Goal: Information Seeking & Learning: Find specific fact

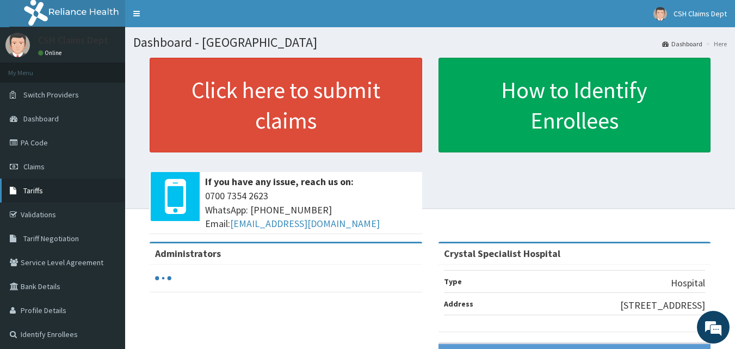
click at [44, 190] on link "Tariffs" at bounding box center [62, 190] width 125 height 24
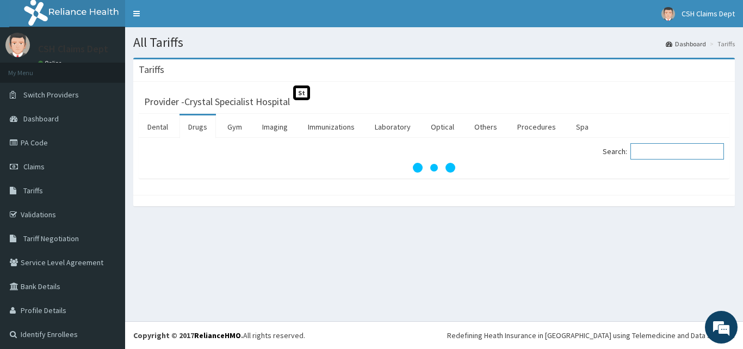
click at [678, 150] on input "Search:" at bounding box center [678, 151] width 94 height 16
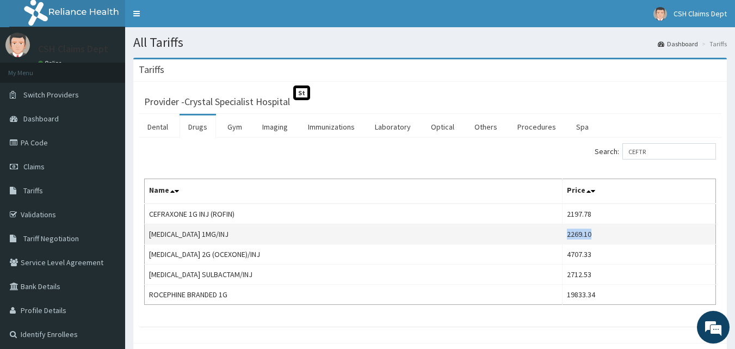
drag, startPoint x: 607, startPoint y: 236, endPoint x: 563, endPoint y: 237, distance: 43.6
click at [563, 237] on td "2269.10" at bounding box center [639, 234] width 153 height 20
copy td "2269.10"
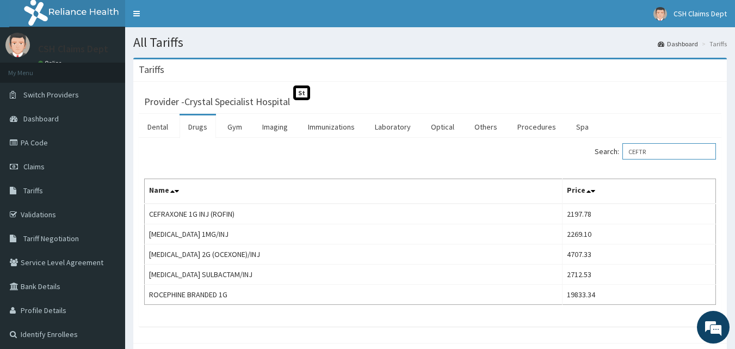
drag, startPoint x: 675, startPoint y: 157, endPoint x: 595, endPoint y: 161, distance: 80.1
click at [595, 161] on div "Search: CEFTR" at bounding box center [578, 152] width 278 height 19
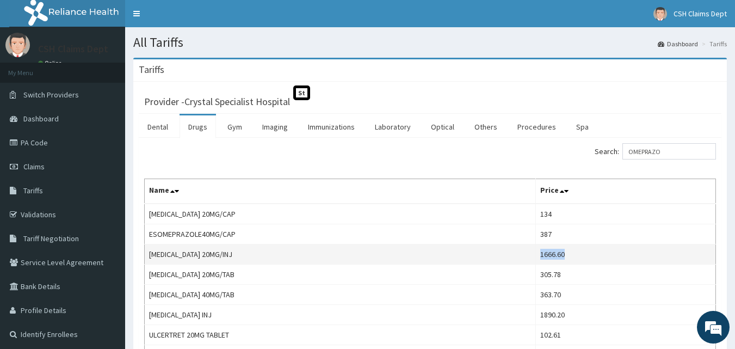
drag, startPoint x: 594, startPoint y: 255, endPoint x: 544, endPoint y: 256, distance: 50.1
click at [544, 256] on td "1666.60" at bounding box center [626, 254] width 180 height 20
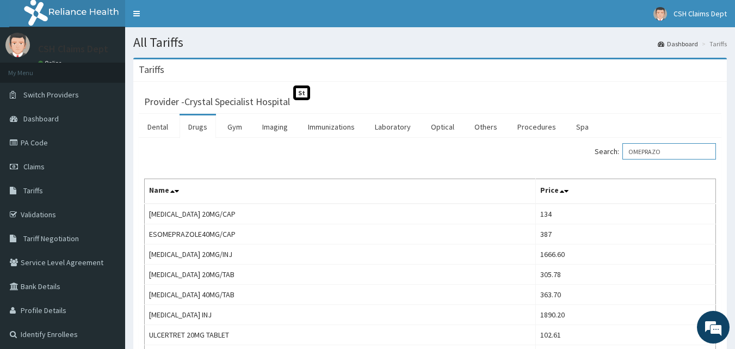
drag, startPoint x: 685, startPoint y: 157, endPoint x: 586, endPoint y: 154, distance: 99.1
click at [586, 154] on div "Search: OMEPRAZO" at bounding box center [578, 152] width 278 height 19
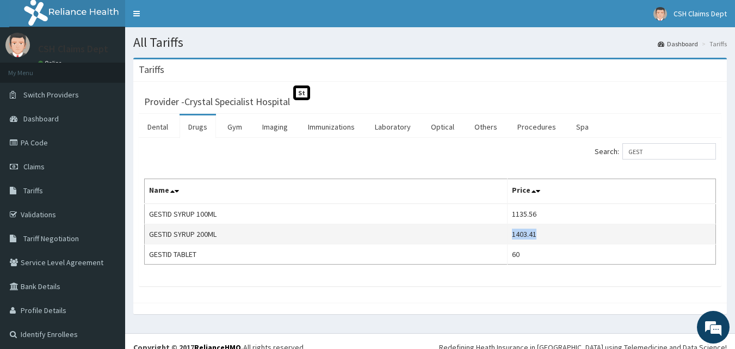
drag, startPoint x: 559, startPoint y: 233, endPoint x: 514, endPoint y: 235, distance: 45.2
click at [514, 235] on td "1403.41" at bounding box center [611, 234] width 208 height 20
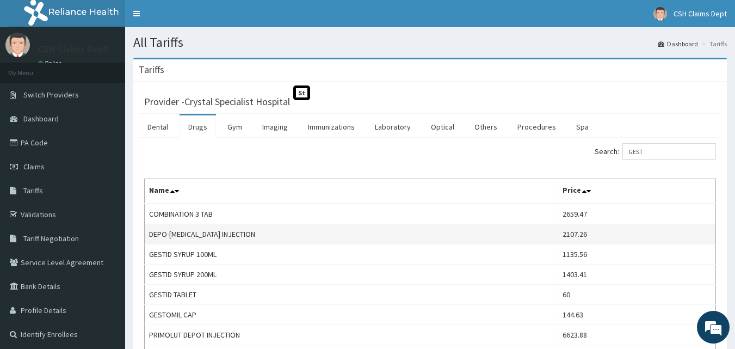
drag, startPoint x: 521, startPoint y: 232, endPoint x: 367, endPoint y: 238, distance: 154.1
click at [367, 238] on td "DEPO-[MEDICAL_DATA] INJECTION" at bounding box center [352, 234] width 414 height 20
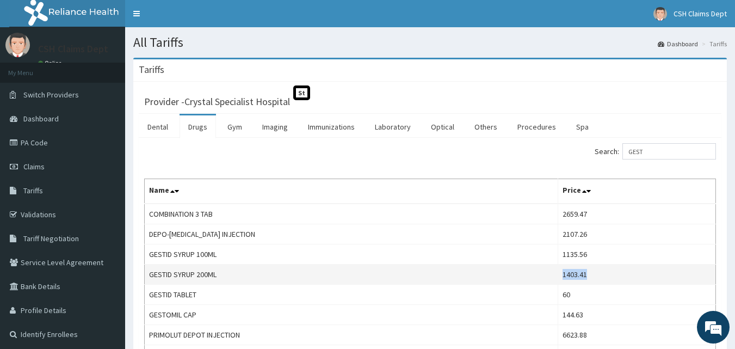
drag, startPoint x: 594, startPoint y: 272, endPoint x: 551, endPoint y: 270, distance: 43.5
click at [558, 270] on td "1403.41" at bounding box center [637, 274] width 158 height 20
copy td "1403.41"
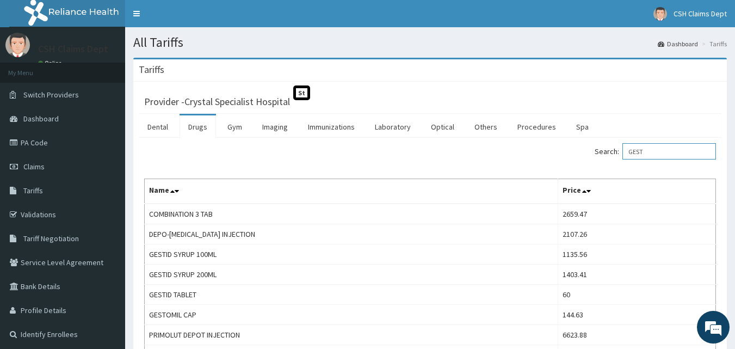
drag, startPoint x: 667, startPoint y: 153, endPoint x: 577, endPoint y: 150, distance: 89.3
click at [577, 150] on div "Search: GEST" at bounding box center [578, 152] width 278 height 19
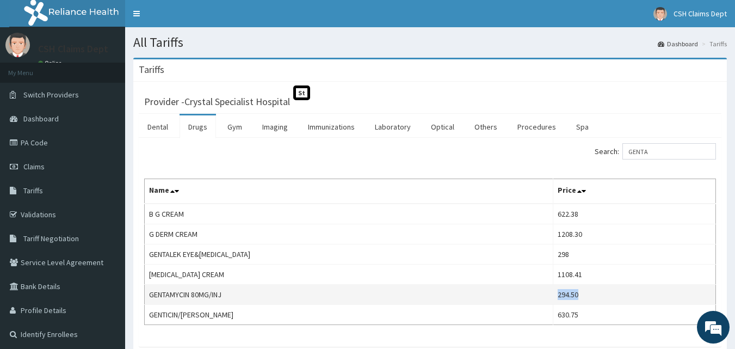
drag, startPoint x: 568, startPoint y: 297, endPoint x: 541, endPoint y: 303, distance: 27.2
click at [553, 303] on td "294.50" at bounding box center [634, 295] width 163 height 20
copy td "294.50"
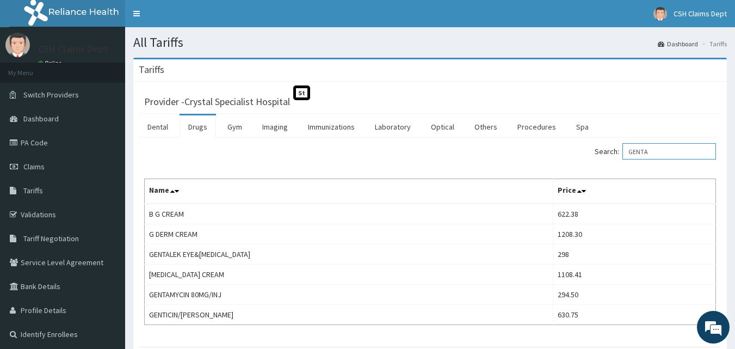
drag, startPoint x: 670, startPoint y: 153, endPoint x: 612, endPoint y: 167, distance: 59.1
click at [612, 167] on div "Search: GENTA Name Price B G CREAM 622.38 G DERM CREAM 1208.30 GENTALEK EYE&[ME…" at bounding box center [430, 234] width 572 height 182
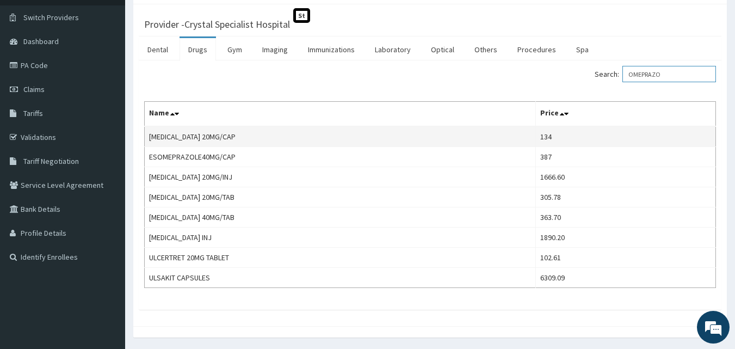
scroll to position [109, 0]
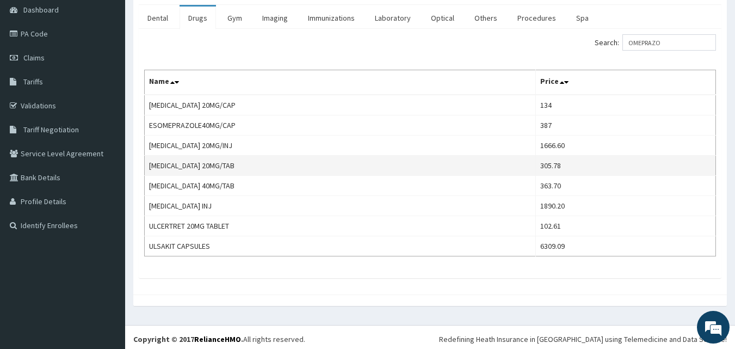
click at [353, 162] on td "[MEDICAL_DATA] 20MG/TAB" at bounding box center [340, 166] width 391 height 20
drag, startPoint x: 580, startPoint y: 164, endPoint x: 541, endPoint y: 164, distance: 38.6
click at [541, 164] on td "305.78" at bounding box center [626, 166] width 180 height 20
copy td "305.78"
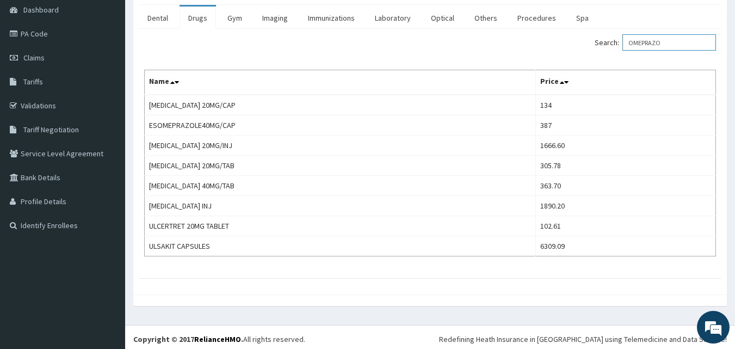
drag, startPoint x: 682, startPoint y: 47, endPoint x: 555, endPoint y: 61, distance: 127.6
click at [555, 62] on div "Search: OMEPRAZO Name Price [MEDICAL_DATA] 20MG/CAP 134 ESOMEPRAZOLE40MG/CAP 38…" at bounding box center [430, 145] width 572 height 222
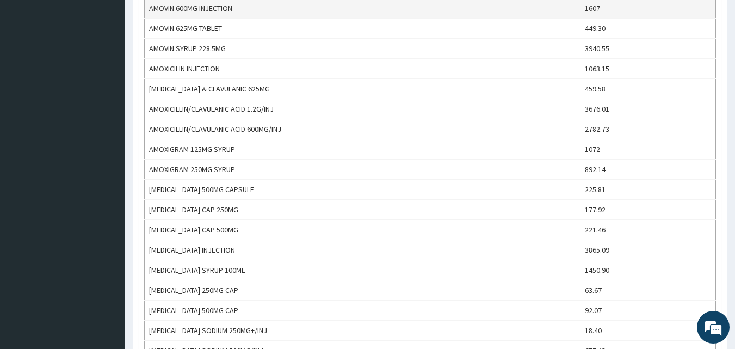
scroll to position [435, 0]
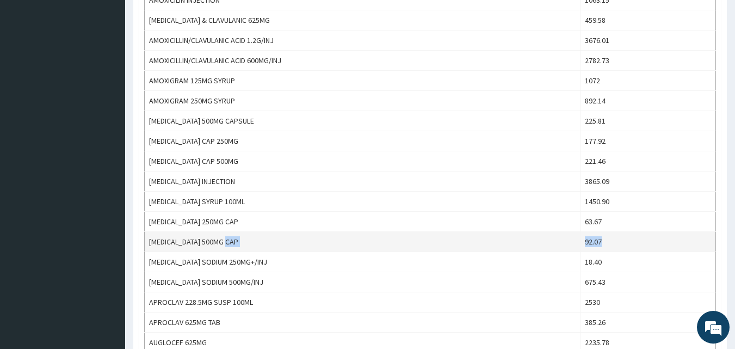
drag, startPoint x: 623, startPoint y: 245, endPoint x: 550, endPoint y: 248, distance: 73.0
click at [550, 248] on tr "[MEDICAL_DATA] 500MG CAP 92.07" at bounding box center [430, 242] width 571 height 20
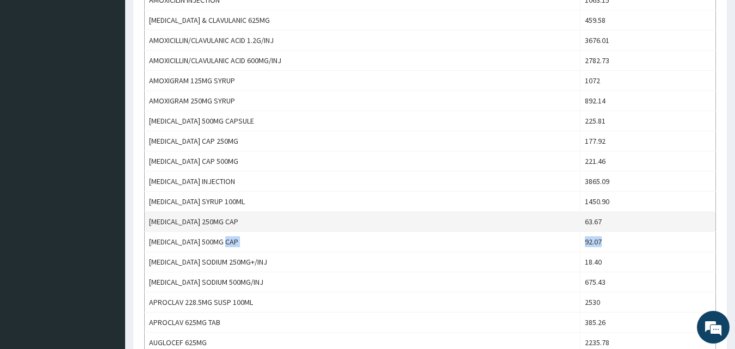
copy tr "92.07"
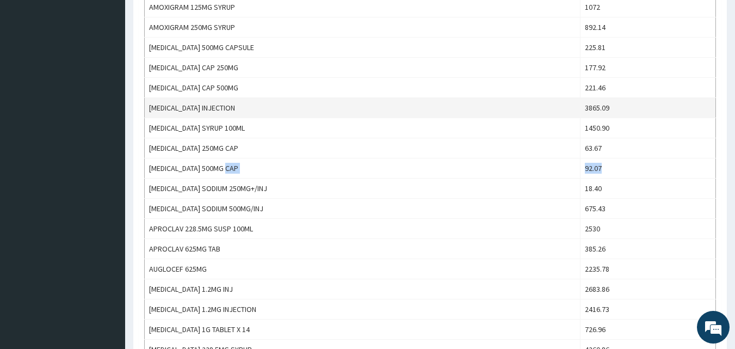
scroll to position [490, 0]
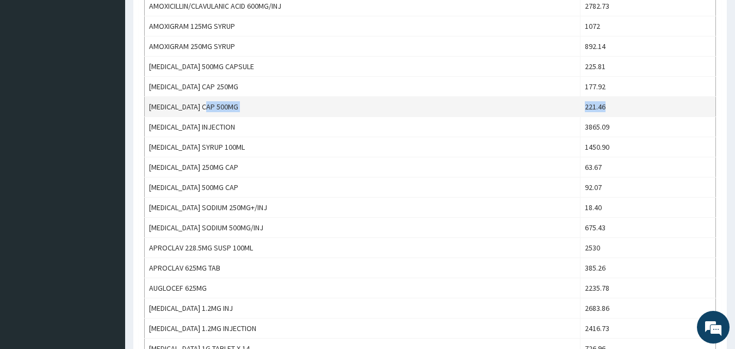
drag, startPoint x: 615, startPoint y: 108, endPoint x: 575, endPoint y: 107, distance: 40.3
click at [575, 107] on tr "[MEDICAL_DATA] CAP 500MG 221.46" at bounding box center [430, 107] width 571 height 20
copy tr "221.46"
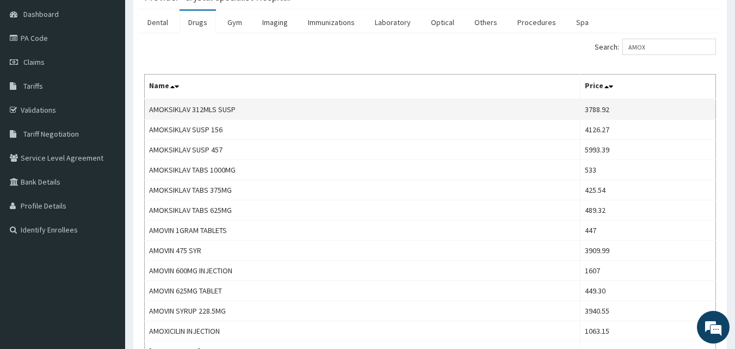
scroll to position [0, 0]
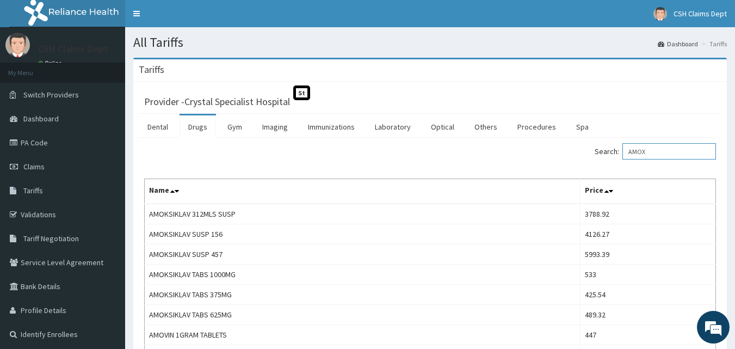
drag, startPoint x: 668, startPoint y: 154, endPoint x: 598, endPoint y: 151, distance: 70.3
click at [598, 151] on div "Search: AMOX" at bounding box center [578, 152] width 278 height 19
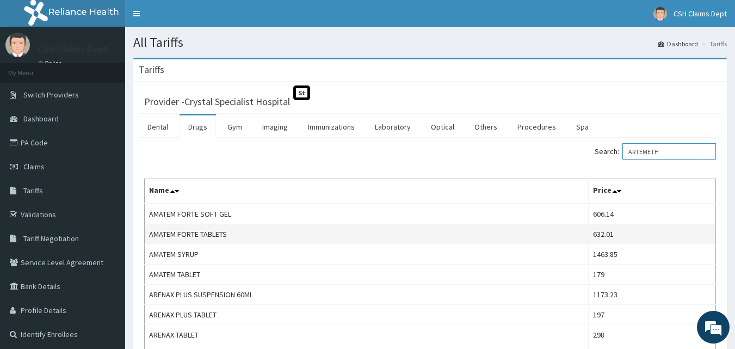
scroll to position [109, 0]
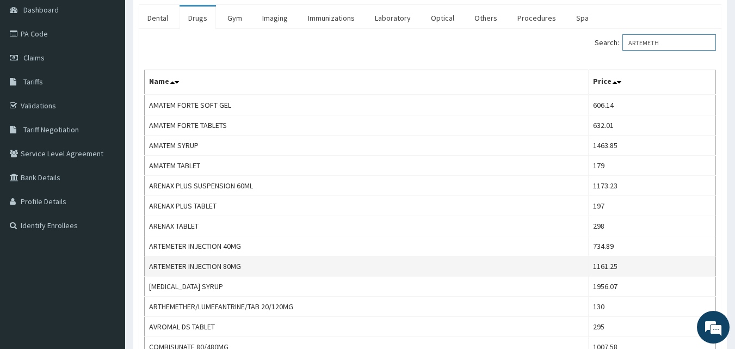
type input "ARTEMETH"
drag, startPoint x: 663, startPoint y: 268, endPoint x: 592, endPoint y: 262, distance: 71.5
click at [592, 262] on tr "ARTEMETER INJECTION 80MG 1161.25" at bounding box center [430, 266] width 571 height 20
copy tr "1161.25"
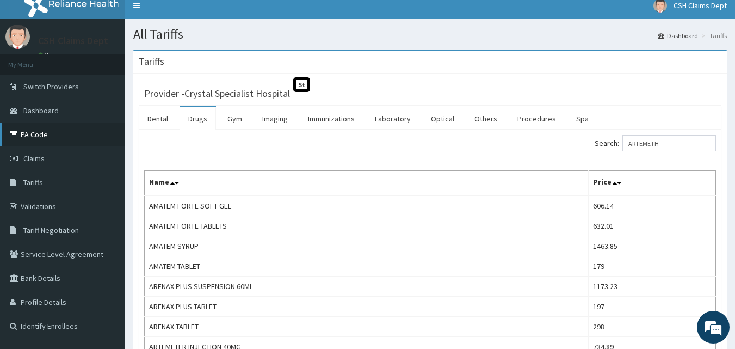
scroll to position [0, 0]
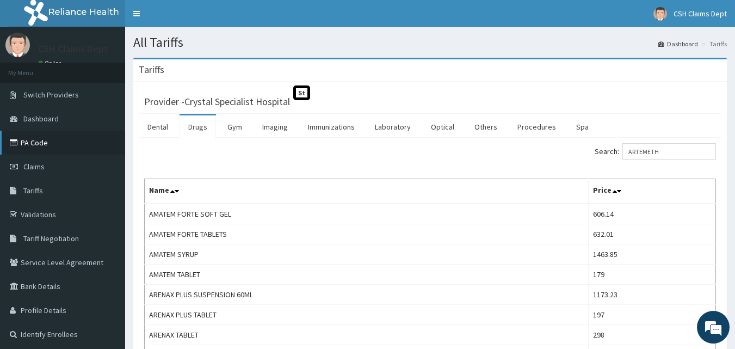
click at [42, 144] on link "PA Code" at bounding box center [62, 143] width 125 height 24
